Goal: Task Accomplishment & Management: Use online tool/utility

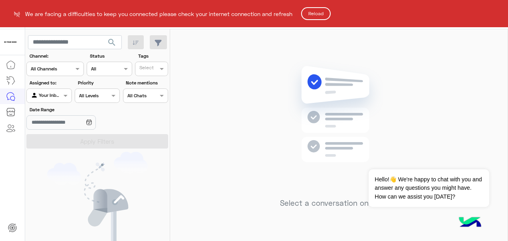
click at [321, 14] on button "Reload" at bounding box center [316, 13] width 30 height 13
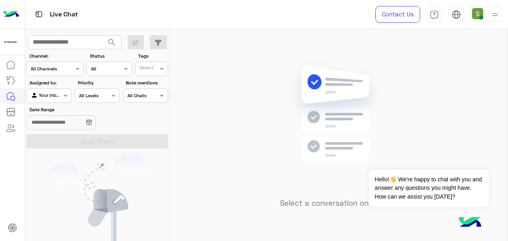
click at [493, 18] on img at bounding box center [495, 15] width 10 height 10
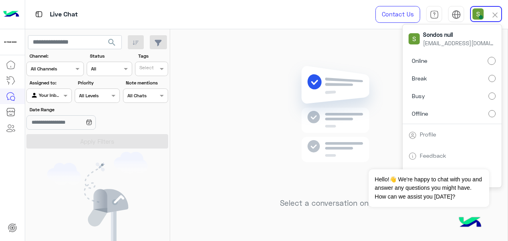
click at [456, 112] on label "Offline" at bounding box center [452, 113] width 87 height 14
